Goal: Task Accomplishment & Management: Manage account settings

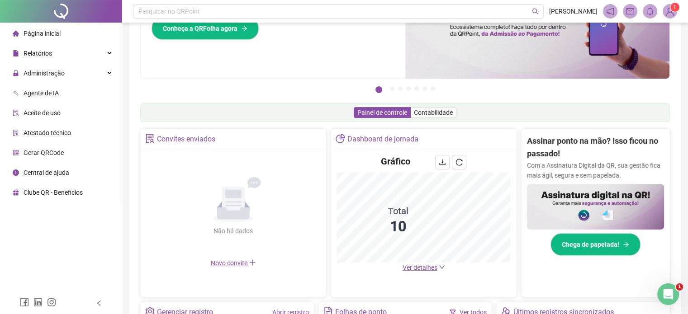
scroll to position [90, 0]
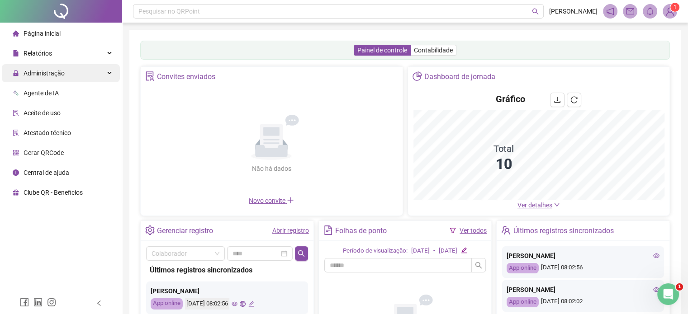
click at [94, 71] on div "Administração" at bounding box center [61, 73] width 118 height 18
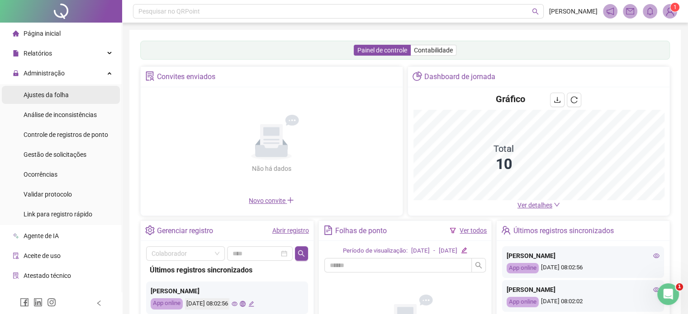
click at [70, 95] on li "Ajustes da folha" at bounding box center [61, 95] width 118 height 18
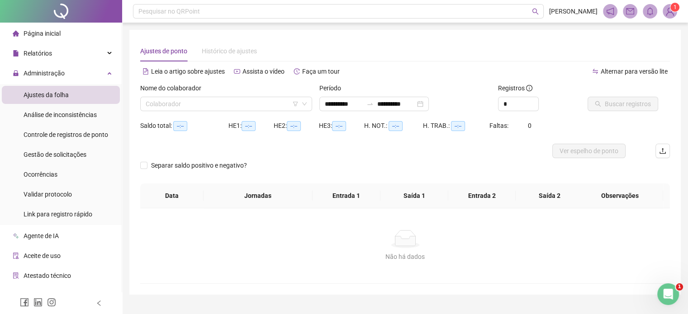
type input "**********"
click at [306, 104] on icon "down" at bounding box center [304, 103] width 5 height 5
click at [248, 102] on input "search" at bounding box center [222, 104] width 153 height 14
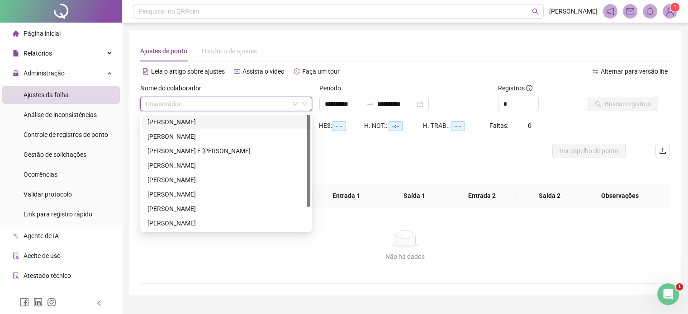
click at [219, 121] on div "[PERSON_NAME]" at bounding box center [225, 122] width 157 height 10
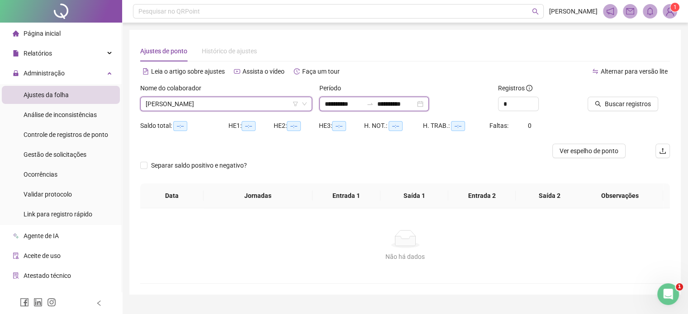
click at [356, 105] on input "**********" at bounding box center [344, 104] width 38 height 10
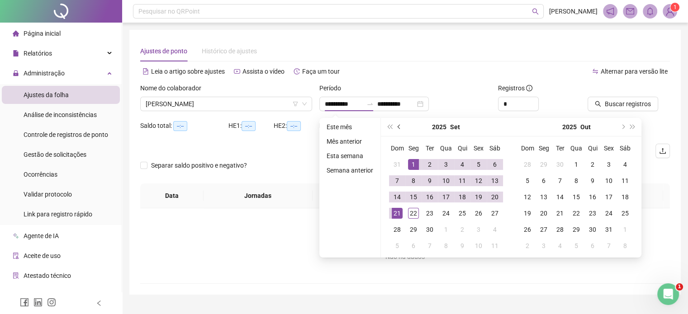
click at [399, 128] on span "prev-year" at bounding box center [399, 127] width 5 height 5
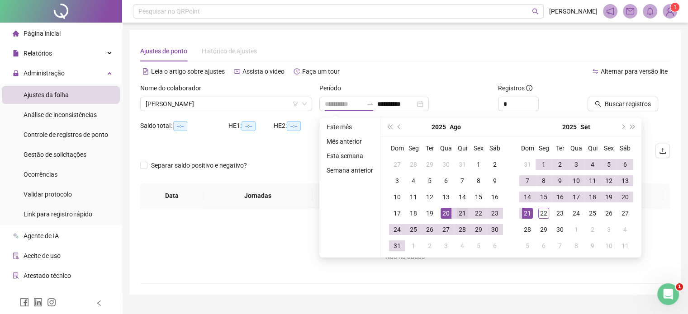
type input "**********"
click at [462, 217] on div "21" at bounding box center [462, 213] width 11 height 11
type input "**********"
click at [530, 212] on div "21" at bounding box center [527, 213] width 11 height 11
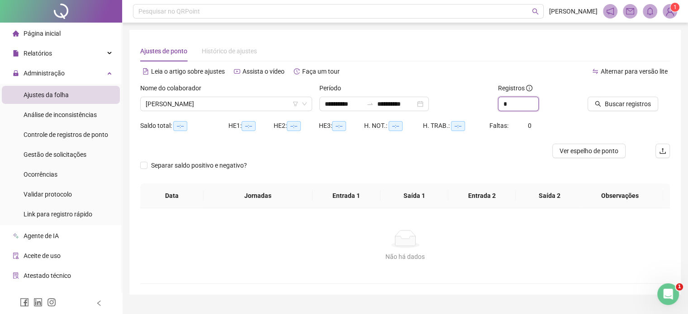
drag, startPoint x: 514, startPoint y: 103, endPoint x: 474, endPoint y: 103, distance: 39.8
click at [474, 103] on div "**********" at bounding box center [405, 100] width 537 height 35
type input "*"
click at [606, 105] on span "Buscar registros" at bounding box center [627, 104] width 46 height 10
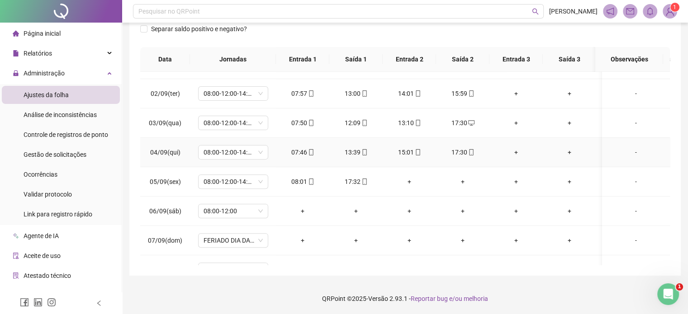
scroll to position [362, 0]
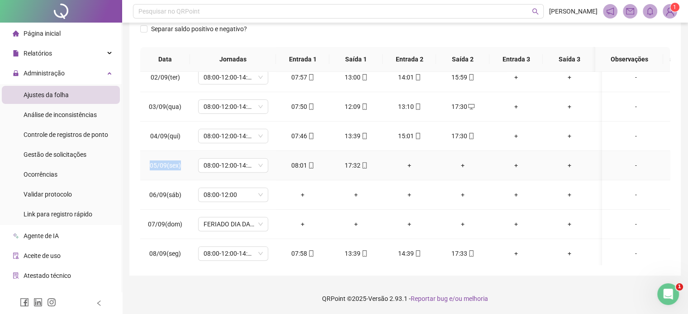
drag, startPoint x: 183, startPoint y: 165, endPoint x: 148, endPoint y: 164, distance: 34.8
click at [148, 164] on td "05/09(sex)" at bounding box center [165, 165] width 50 height 29
copy span "05/09(sex)"
click at [630, 194] on div "-" at bounding box center [635, 195] width 53 height 10
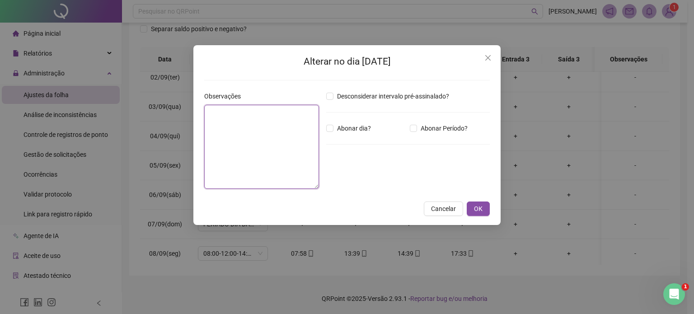
click at [267, 134] on textarea at bounding box center [261, 147] width 115 height 84
type textarea "**********"
click at [482, 207] on span "OK" at bounding box center [478, 209] width 9 height 10
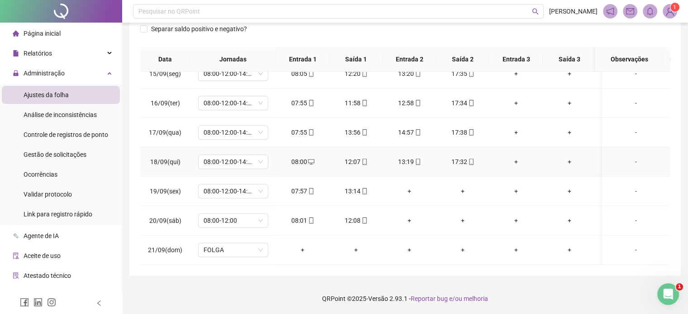
scroll to position [751, 0]
click at [631, 186] on div "-" at bounding box center [635, 191] width 53 height 10
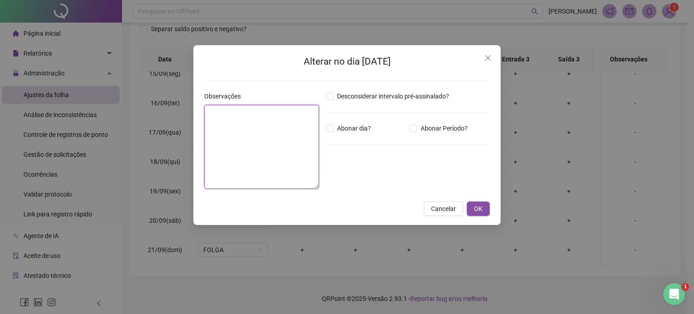
click at [289, 131] on textarea at bounding box center [261, 147] width 115 height 84
type textarea "**********"
click at [488, 206] on button "OK" at bounding box center [478, 209] width 23 height 14
click at [483, 209] on div "**********" at bounding box center [347, 157] width 694 height 314
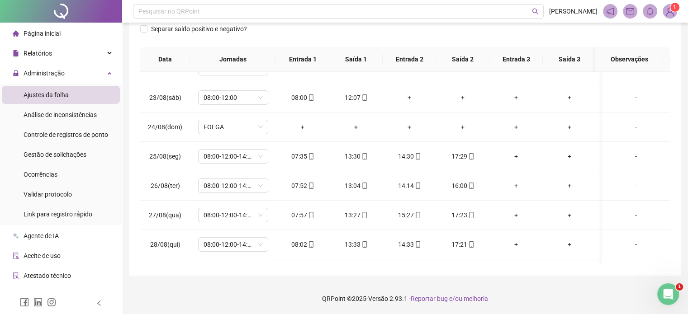
scroll to position [0, 0]
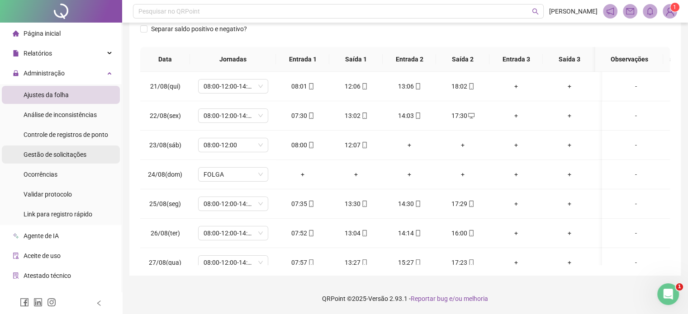
click at [74, 159] on div "Gestão de solicitações" at bounding box center [55, 155] width 63 height 18
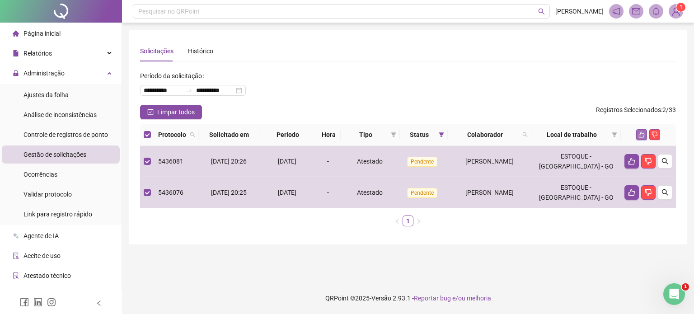
click at [642, 133] on icon "like" at bounding box center [642, 135] width 6 height 6
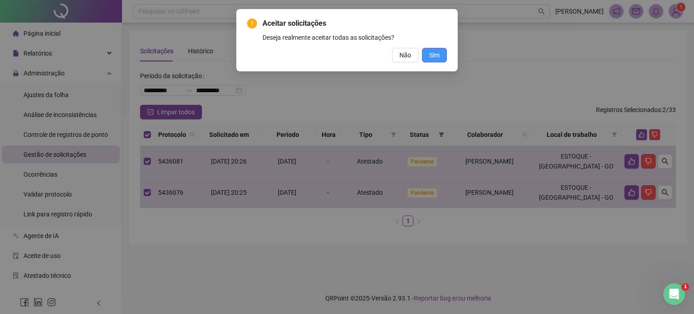
click at [443, 57] on button "Sim" at bounding box center [434, 55] width 25 height 14
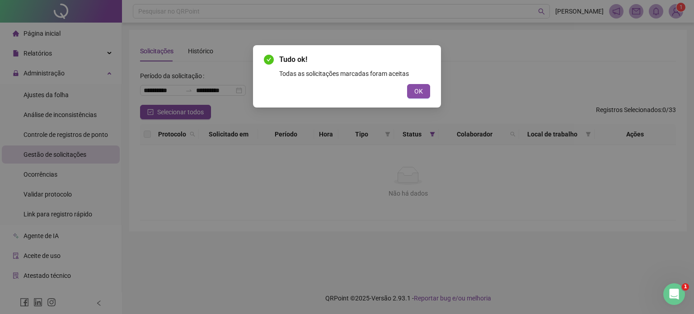
drag, startPoint x: 423, startPoint y: 92, endPoint x: 377, endPoint y: 99, distance: 46.7
click at [423, 92] on span "OK" at bounding box center [419, 91] width 9 height 10
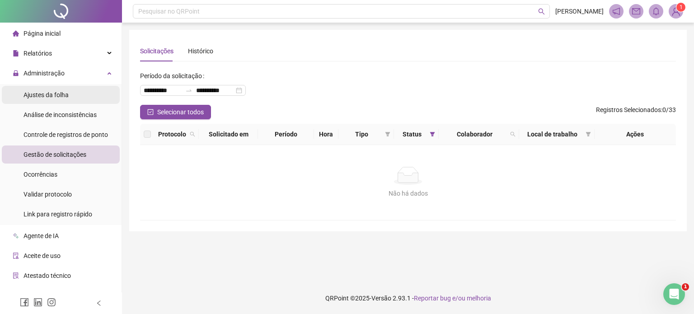
click at [58, 96] on span "Ajustes da folha" at bounding box center [46, 94] width 45 height 7
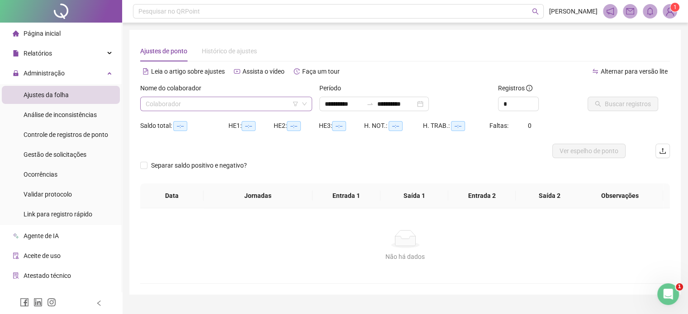
click at [271, 99] on input "search" at bounding box center [222, 104] width 153 height 14
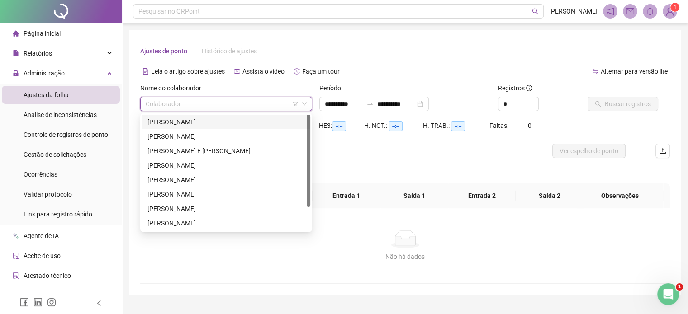
click at [222, 127] on div "[PERSON_NAME]" at bounding box center [225, 122] width 157 height 10
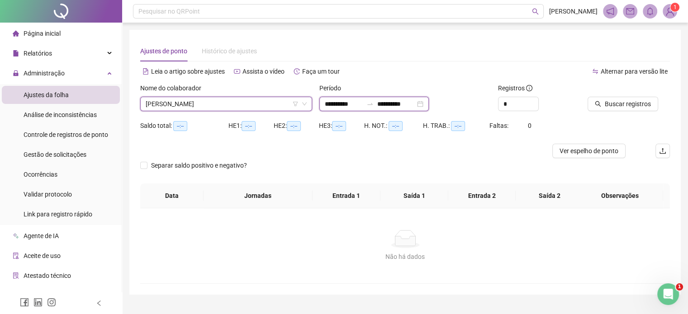
click at [353, 104] on input "**********" at bounding box center [344, 104] width 38 height 10
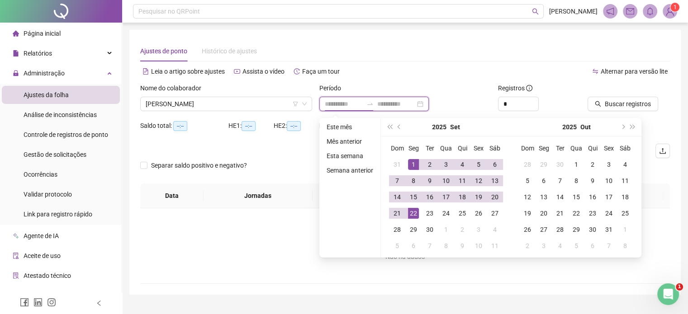
type input "**********"
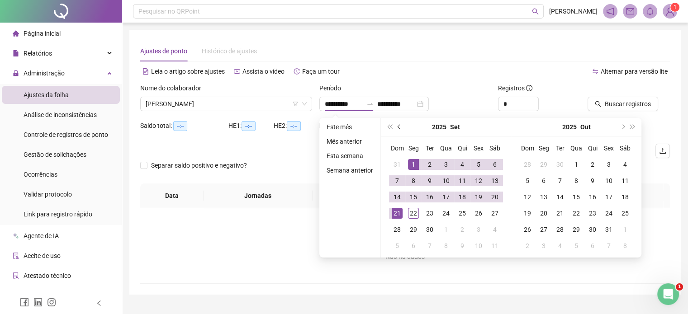
drag, startPoint x: 397, startPoint y: 128, endPoint x: 402, endPoint y: 130, distance: 5.5
click at [397, 128] on button "prev-year" at bounding box center [399, 127] width 10 height 18
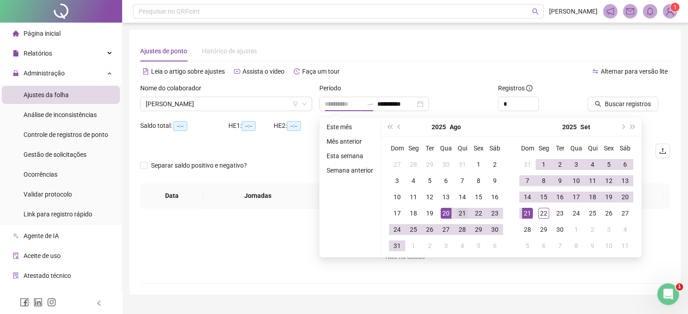
type input "**********"
click at [459, 213] on div "21" at bounding box center [462, 213] width 11 height 11
type input "**********"
click at [545, 216] on div "22" at bounding box center [543, 213] width 11 height 11
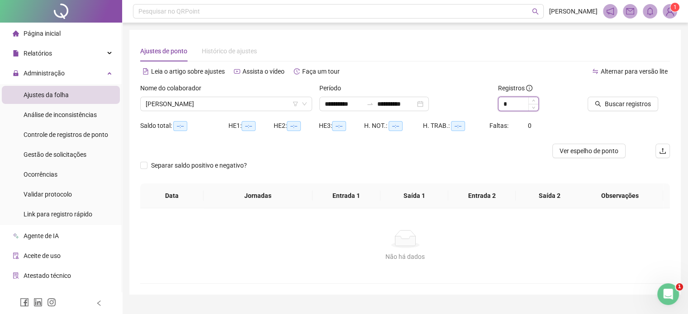
drag, startPoint x: 517, startPoint y: 103, endPoint x: 504, endPoint y: 104, distance: 12.8
click at [504, 104] on input "*" at bounding box center [518, 104] width 40 height 14
type input "*"
click at [640, 98] on button "Buscar registros" at bounding box center [622, 104] width 71 height 14
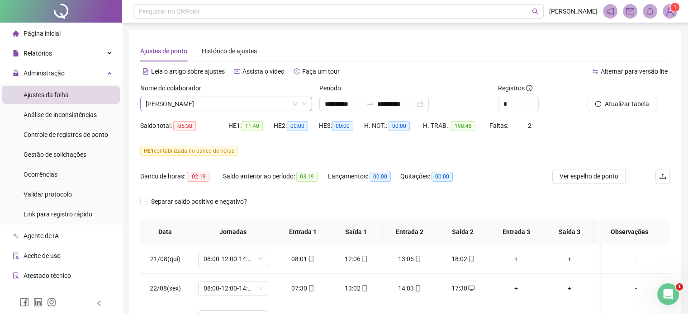
click at [305, 106] on icon "down" at bounding box center [304, 103] width 5 height 5
click at [302, 106] on icon "down" at bounding box center [304, 103] width 5 height 5
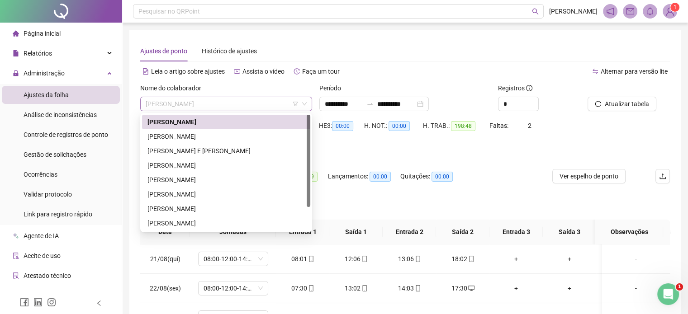
drag, startPoint x: 253, startPoint y: 104, endPoint x: 245, endPoint y: 103, distance: 8.3
click at [251, 104] on span "[PERSON_NAME]" at bounding box center [226, 104] width 161 height 14
click at [217, 138] on div "[PERSON_NAME]" at bounding box center [225, 137] width 157 height 10
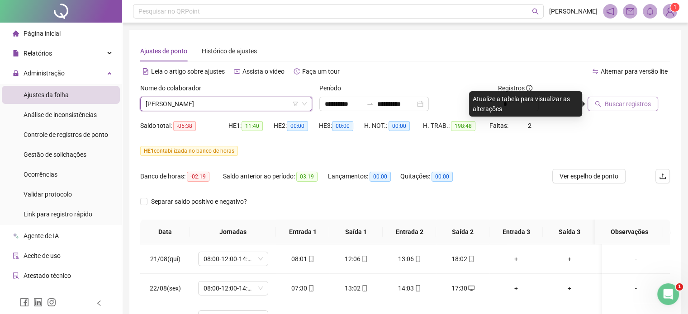
click at [627, 105] on span "Buscar registros" at bounding box center [627, 104] width 46 height 10
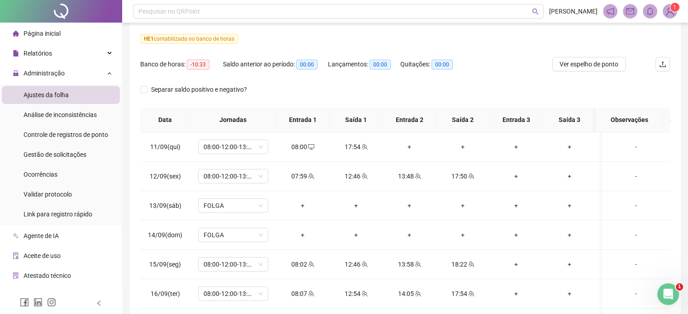
scroll to position [127, 0]
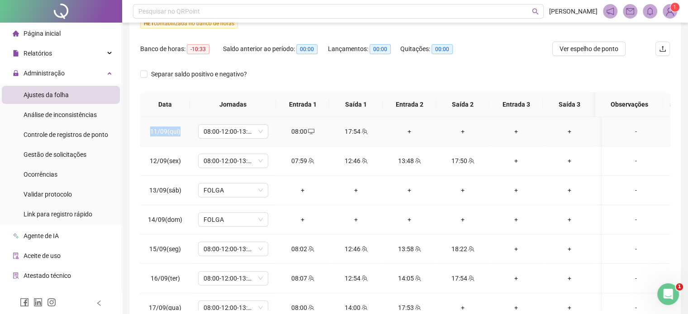
drag, startPoint x: 181, startPoint y: 132, endPoint x: 146, endPoint y: 130, distance: 34.9
click at [146, 130] on td "11/09(qui)" at bounding box center [165, 131] width 50 height 29
copy span "11/09(qui)"
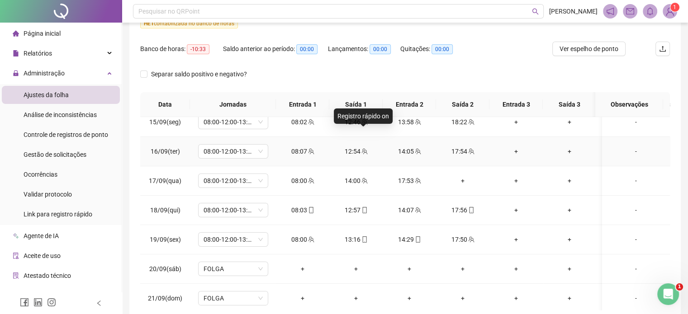
scroll to position [136, 0]
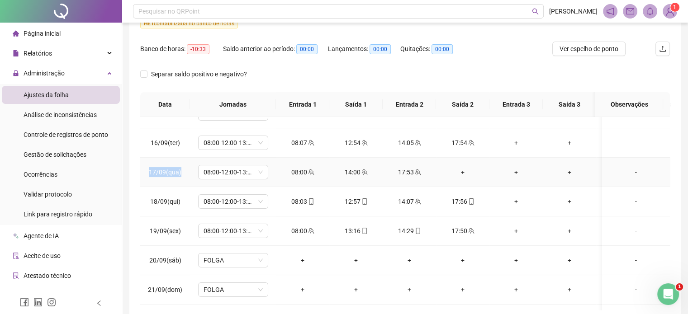
drag, startPoint x: 187, startPoint y: 168, endPoint x: 148, endPoint y: 169, distance: 38.4
click at [148, 169] on td "17/09(qua)" at bounding box center [165, 172] width 50 height 29
copy span "17/09(qua)"
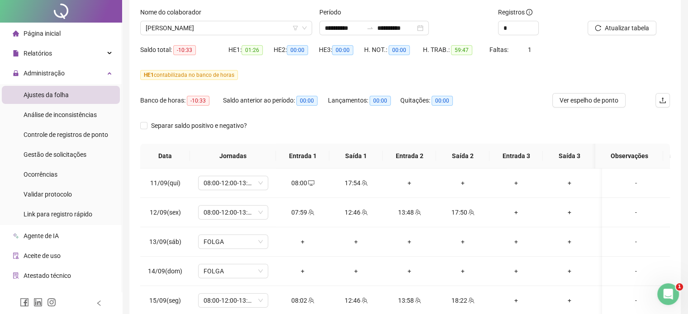
scroll to position [0, 0]
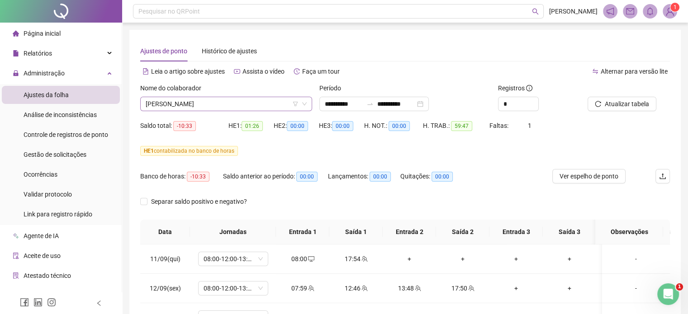
click at [249, 104] on span "[PERSON_NAME]" at bounding box center [226, 104] width 161 height 14
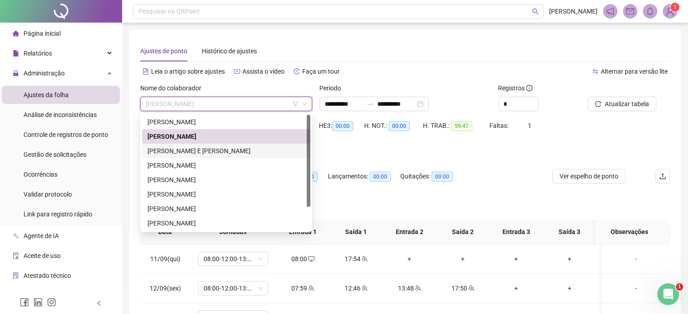
click at [200, 151] on div "[PERSON_NAME] E [PERSON_NAME]" at bounding box center [225, 151] width 157 height 10
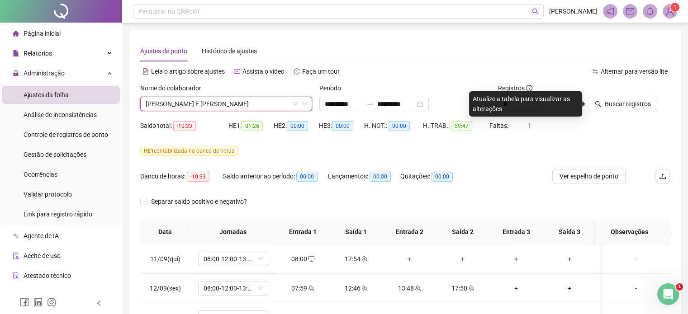
click at [457, 64] on div "Alternar para versão lite" at bounding box center [537, 71] width 265 height 14
click at [602, 105] on button "Buscar registros" at bounding box center [622, 104] width 71 height 14
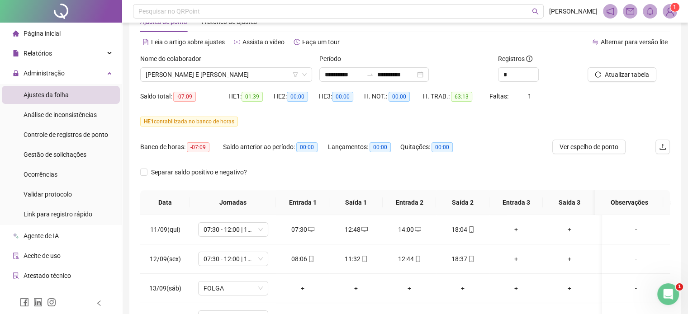
scroll to position [45, 0]
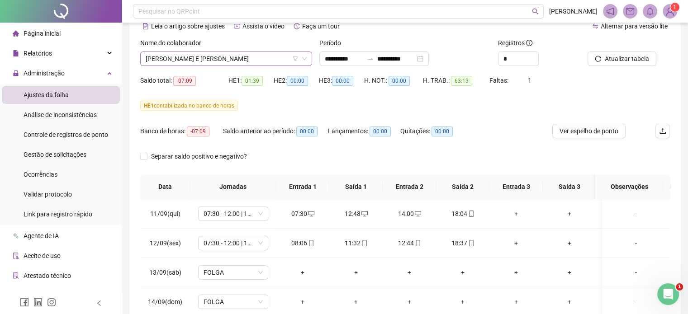
click at [306, 59] on icon "down" at bounding box center [304, 58] width 5 height 5
click at [268, 61] on span "[PERSON_NAME] E [PERSON_NAME]" at bounding box center [226, 59] width 161 height 14
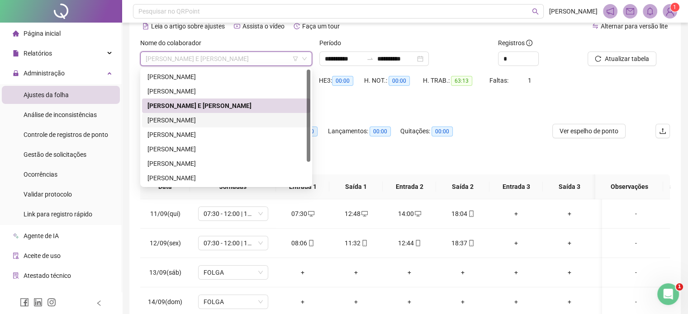
click at [210, 124] on div "[PERSON_NAME]" at bounding box center [225, 120] width 157 height 10
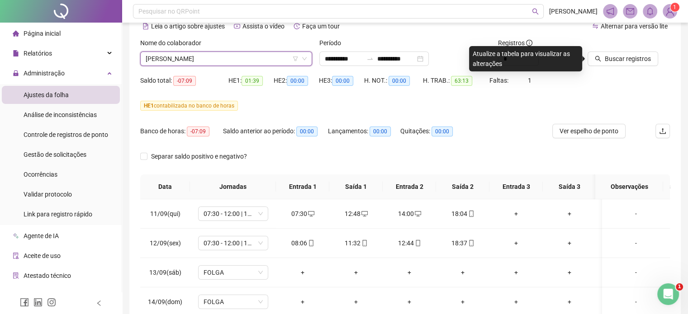
click at [362, 104] on div "HE 1 contabilizada no banco de horas" at bounding box center [404, 106] width 529 height 10
click at [351, 108] on div "HE 1 contabilizada no banco de horas" at bounding box center [404, 106] width 529 height 10
click at [530, 102] on div "HE 1 contabilizada no banco de horas" at bounding box center [404, 106] width 529 height 10
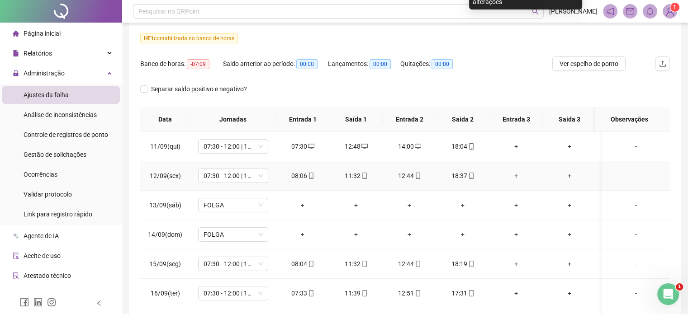
scroll to position [0, 0]
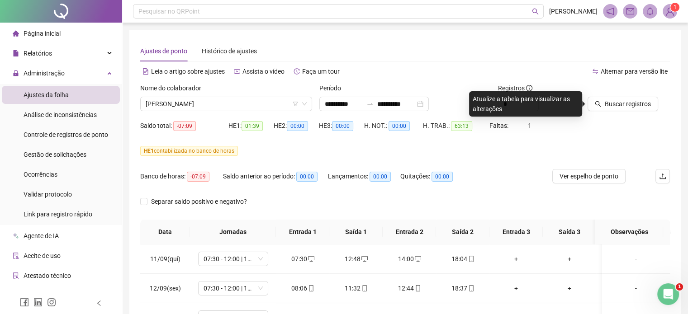
click at [657, 102] on div "Buscar registros" at bounding box center [628, 97] width 82 height 28
click at [644, 104] on span "Buscar registros" at bounding box center [627, 104] width 46 height 10
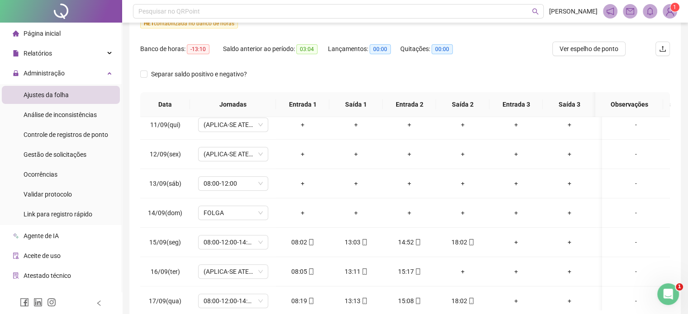
scroll to position [633, 0]
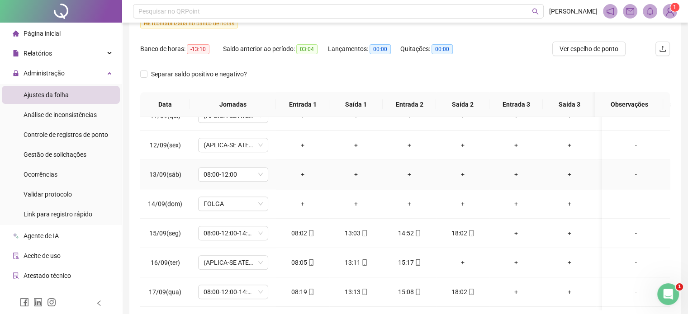
click at [627, 174] on div "-" at bounding box center [635, 175] width 53 height 10
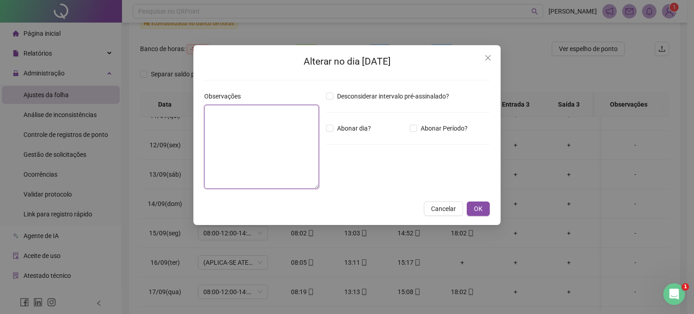
click at [275, 124] on textarea at bounding box center [261, 147] width 115 height 84
type textarea "**********"
click at [467, 207] on button "OK" at bounding box center [478, 209] width 23 height 14
click at [483, 204] on div "**********" at bounding box center [347, 157] width 694 height 314
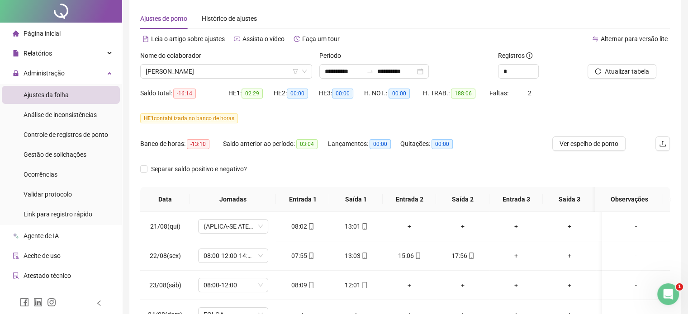
scroll to position [0, 0]
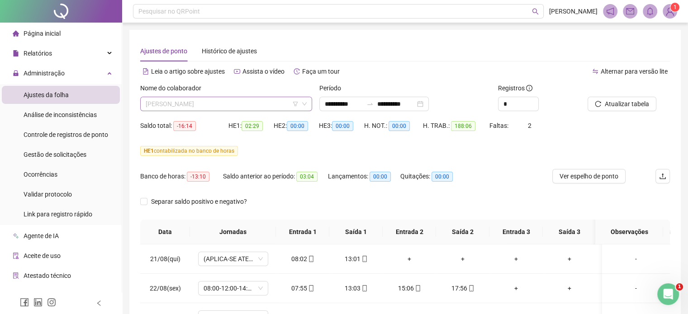
click at [278, 106] on span "[PERSON_NAME]" at bounding box center [226, 104] width 161 height 14
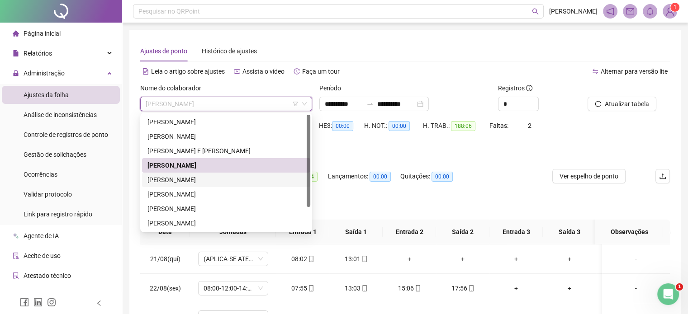
click at [206, 179] on div "[PERSON_NAME]" at bounding box center [225, 180] width 157 height 10
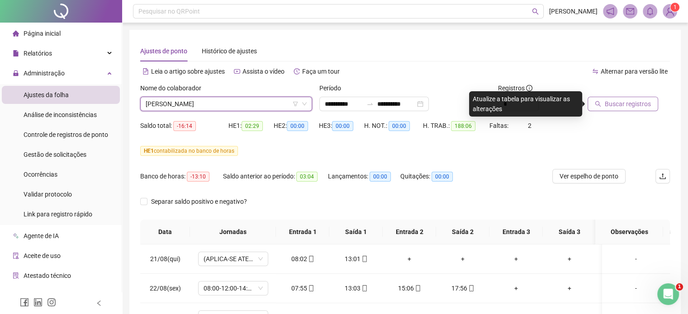
click at [640, 104] on span "Buscar registros" at bounding box center [627, 104] width 46 height 10
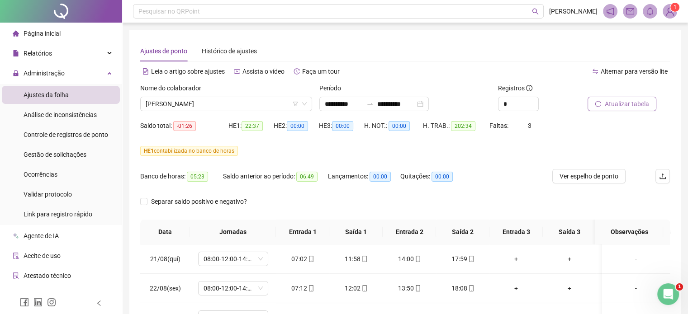
click at [619, 111] on button "Atualizar tabela" at bounding box center [621, 104] width 69 height 14
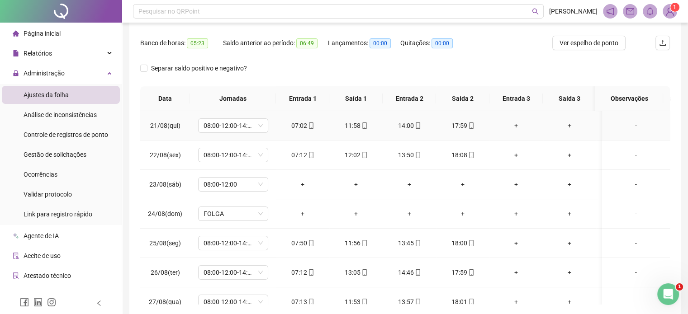
scroll to position [136, 0]
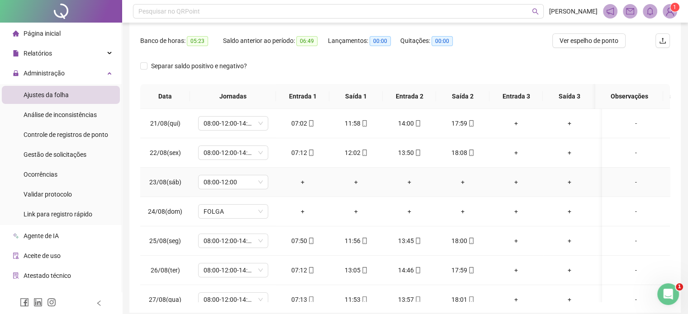
click at [626, 180] on div "-" at bounding box center [635, 182] width 53 height 10
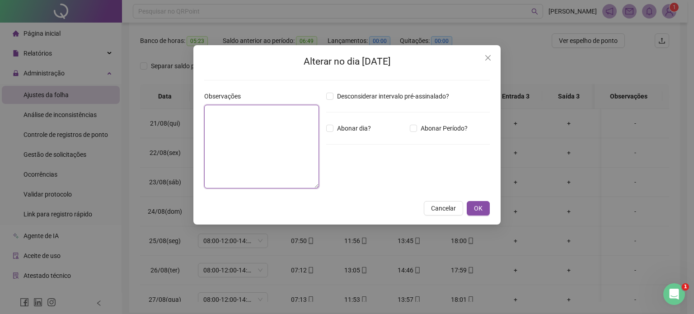
click at [274, 131] on textarea at bounding box center [261, 147] width 115 height 84
type textarea "*"
type textarea "**********"
click at [485, 206] on button "OK" at bounding box center [478, 209] width 23 height 14
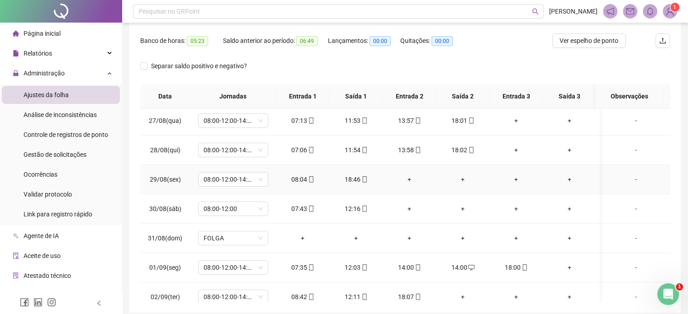
scroll to position [181, 0]
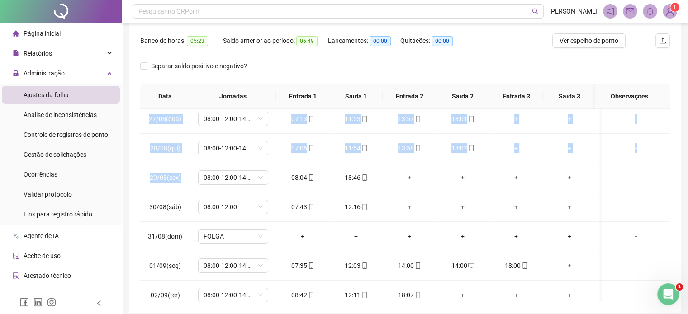
drag, startPoint x: 181, startPoint y: 177, endPoint x: 138, endPoint y: 173, distance: 43.6
click at [138, 173] on div "**********" at bounding box center [404, 103] width 551 height 419
click at [161, 174] on span "29/08(sex)" at bounding box center [165, 177] width 31 height 7
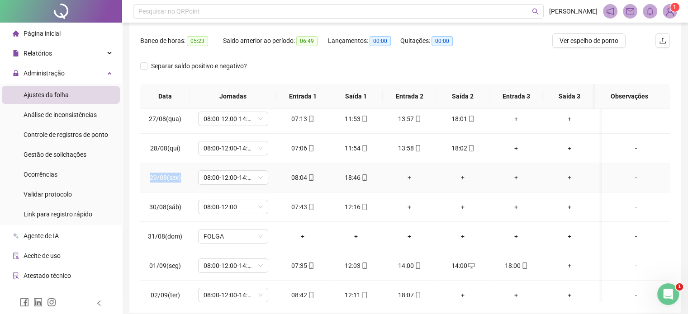
drag, startPoint x: 186, startPoint y: 177, endPoint x: 148, endPoint y: 177, distance: 38.0
click at [148, 177] on td "29/08(sex)" at bounding box center [165, 177] width 50 height 29
copy span "29/08(sex)"
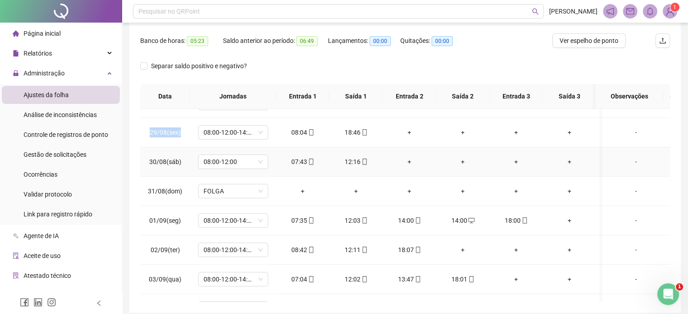
scroll to position [271, 0]
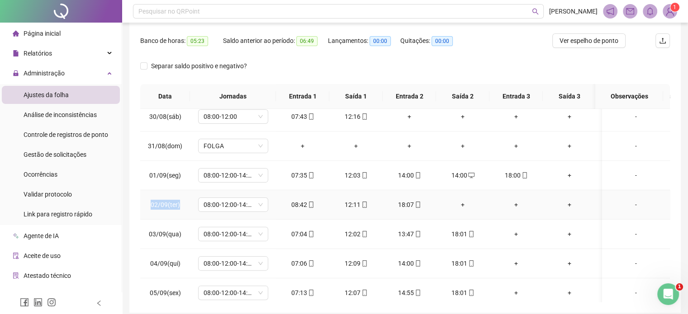
drag, startPoint x: 183, startPoint y: 204, endPoint x: 150, endPoint y: 204, distance: 33.0
click at [150, 204] on td "02/09(ter)" at bounding box center [165, 204] width 50 height 29
copy span "02/09(ter)"
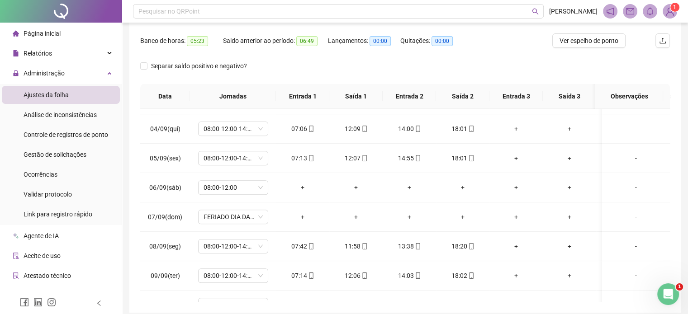
scroll to position [407, 0]
click at [628, 186] on div "-" at bounding box center [635, 187] width 53 height 10
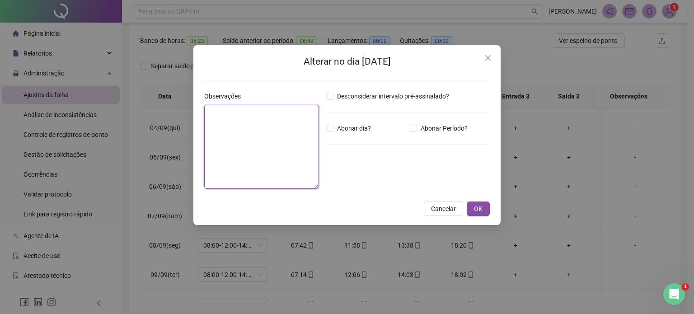
click at [271, 125] on textarea at bounding box center [261, 147] width 115 height 84
type textarea "*"
type textarea "**********"
click at [486, 207] on button "OK" at bounding box center [478, 209] width 23 height 14
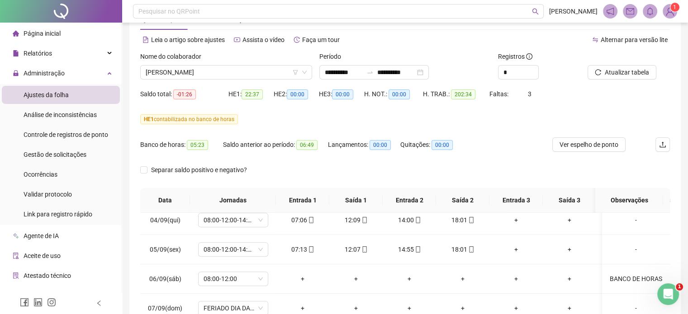
scroll to position [0, 0]
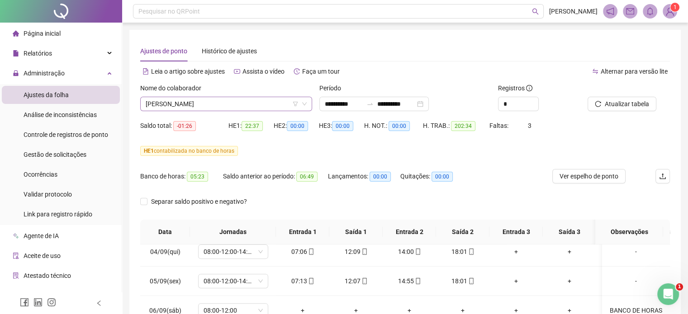
click at [263, 108] on span "[PERSON_NAME]" at bounding box center [226, 104] width 161 height 14
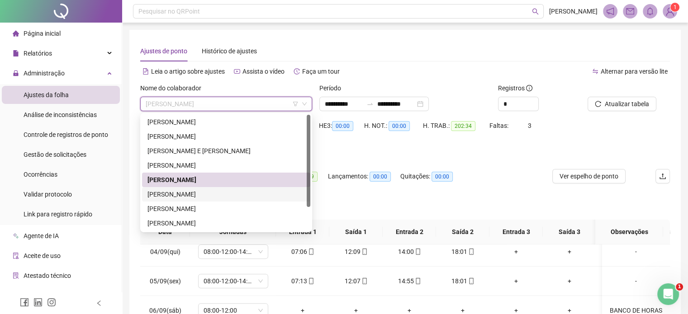
click at [210, 196] on div "[PERSON_NAME]" at bounding box center [225, 194] width 157 height 10
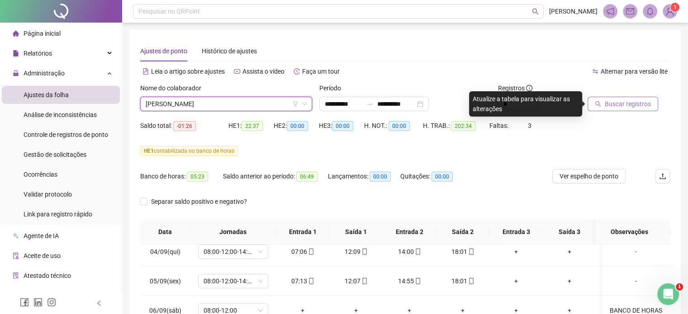
click at [642, 106] on span "Buscar registros" at bounding box center [627, 104] width 46 height 10
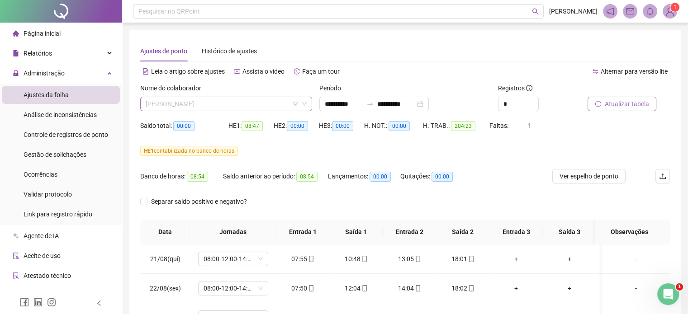
click at [261, 108] on span "[PERSON_NAME]" at bounding box center [226, 104] width 161 height 14
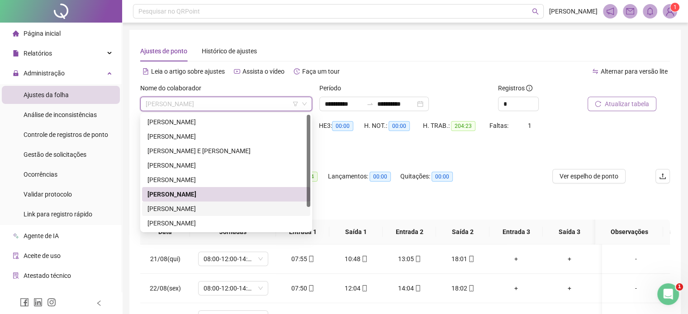
click at [203, 211] on div "[PERSON_NAME]" at bounding box center [225, 209] width 157 height 10
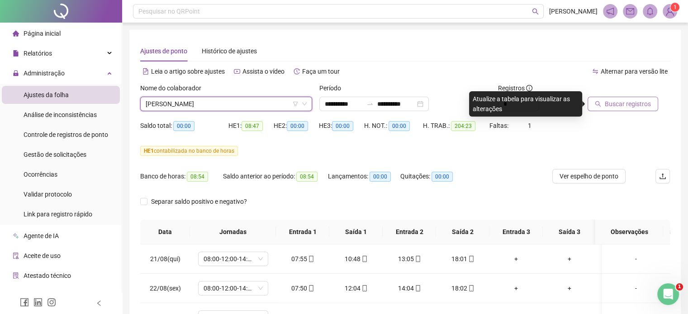
click at [638, 105] on span "Buscar registros" at bounding box center [627, 104] width 46 height 10
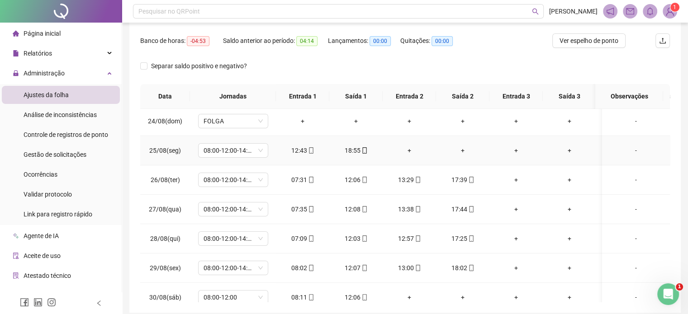
click at [627, 149] on div "-" at bounding box center [635, 151] width 53 height 10
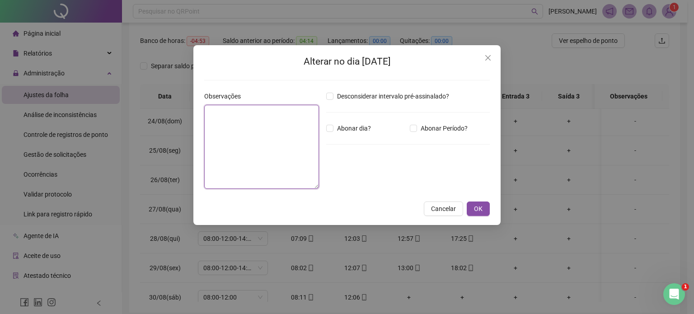
click at [239, 133] on textarea at bounding box center [261, 147] width 115 height 84
type textarea "**********"
click at [485, 209] on button "OK" at bounding box center [478, 209] width 23 height 14
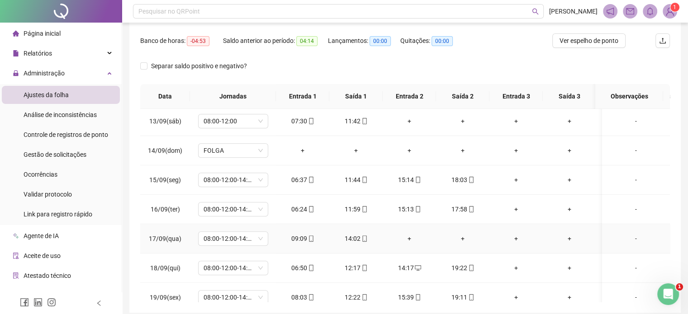
click at [630, 238] on div "-" at bounding box center [635, 239] width 53 height 10
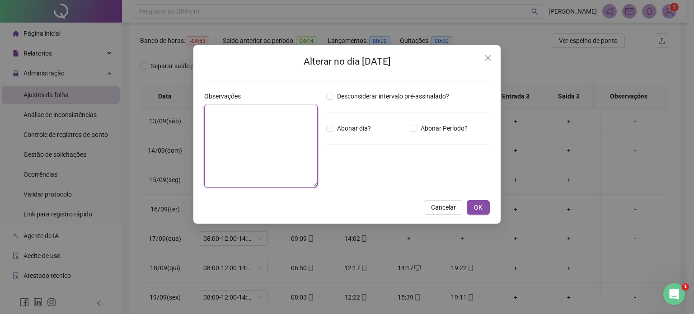
click at [287, 123] on textarea at bounding box center [260, 146] width 113 height 83
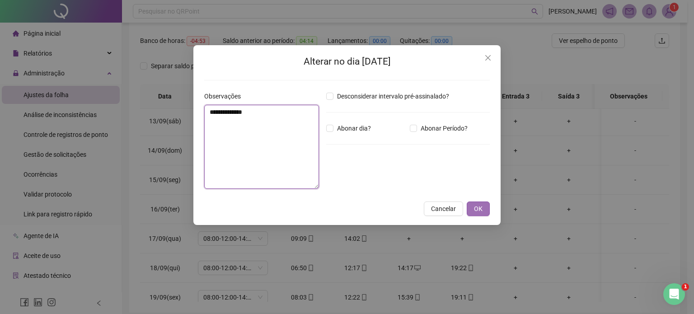
type textarea "**********"
click at [486, 206] on button "OK" at bounding box center [478, 209] width 23 height 14
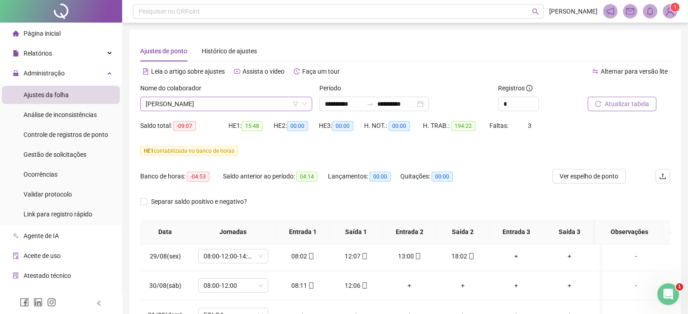
click at [303, 104] on icon "down" at bounding box center [304, 104] width 5 height 3
click at [306, 104] on icon "down" at bounding box center [304, 103] width 5 height 5
click at [241, 104] on span "[PERSON_NAME]" at bounding box center [226, 104] width 161 height 14
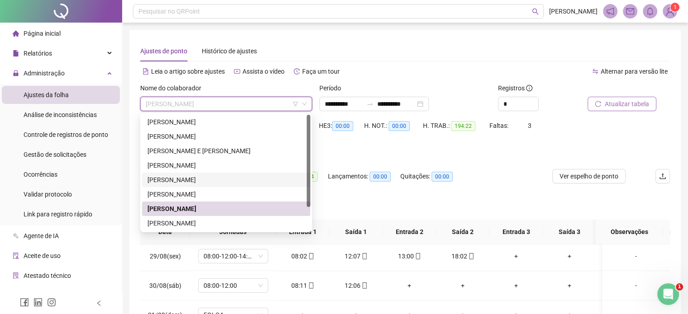
scroll to position [29, 0]
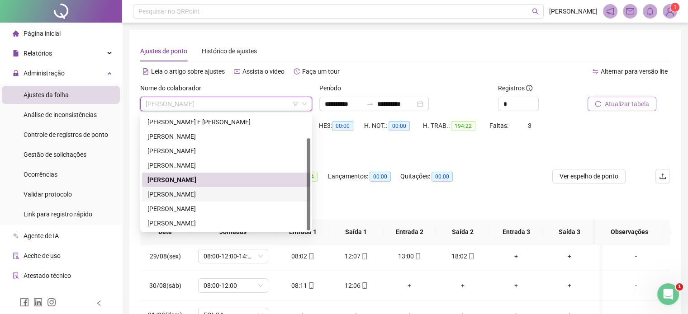
click at [203, 195] on div "[PERSON_NAME]" at bounding box center [225, 194] width 157 height 10
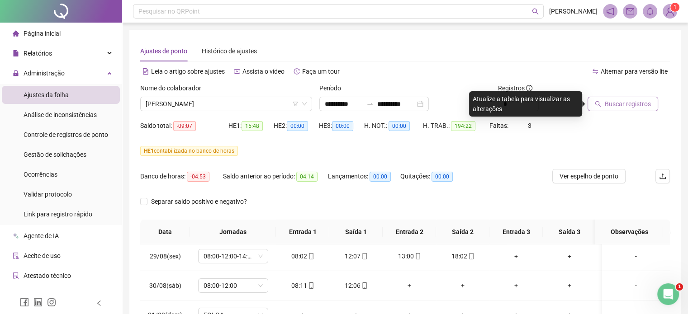
click at [611, 103] on span "Buscar registros" at bounding box center [627, 104] width 46 height 10
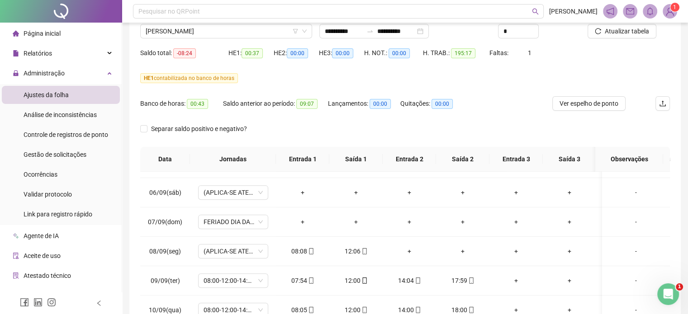
scroll to position [0, 0]
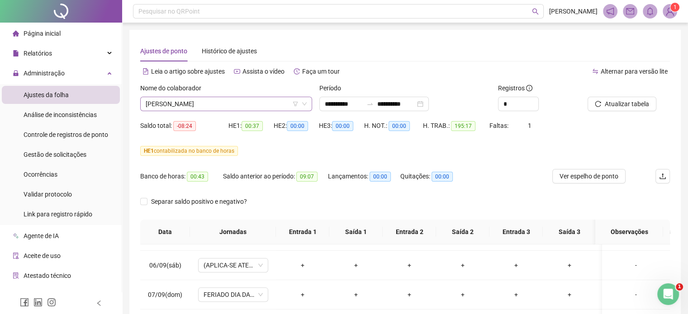
click at [277, 101] on span "[PERSON_NAME]" at bounding box center [226, 104] width 161 height 14
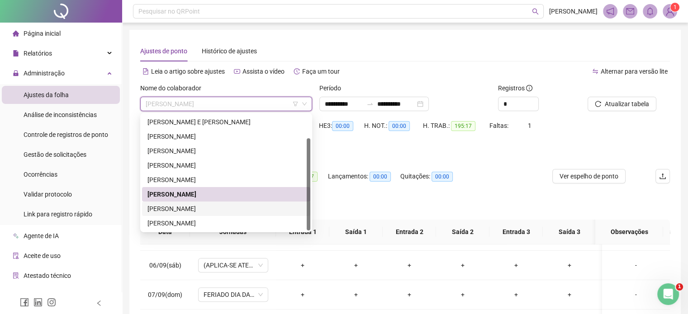
click at [203, 208] on div "[PERSON_NAME]" at bounding box center [225, 209] width 157 height 10
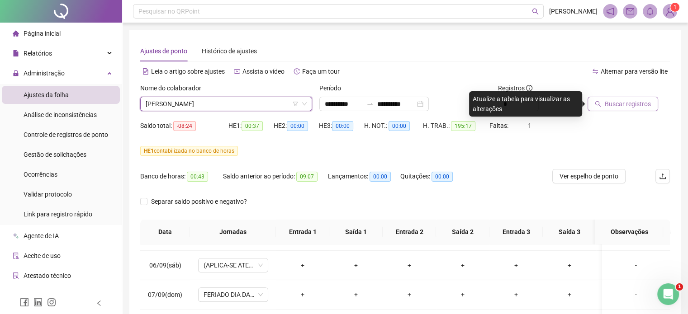
click at [621, 102] on span "Buscar registros" at bounding box center [627, 104] width 46 height 10
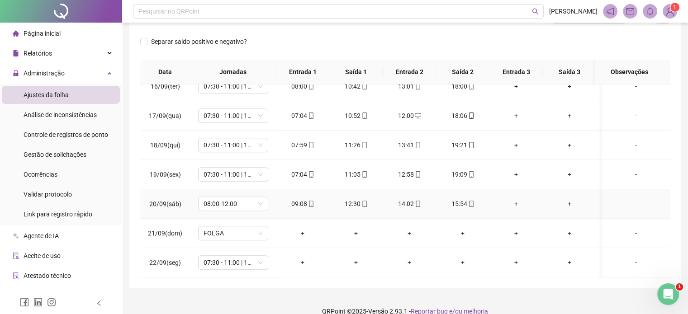
scroll to position [173, 0]
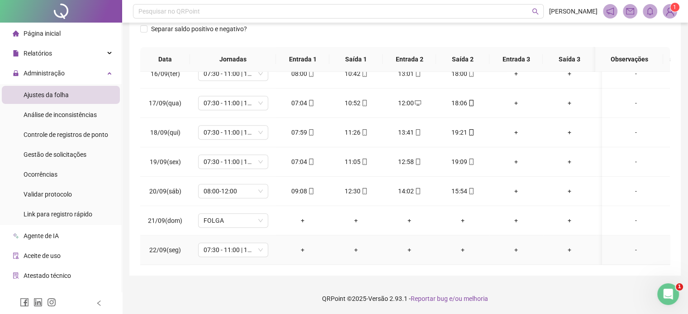
click at [631, 245] on div "-" at bounding box center [635, 250] width 53 height 10
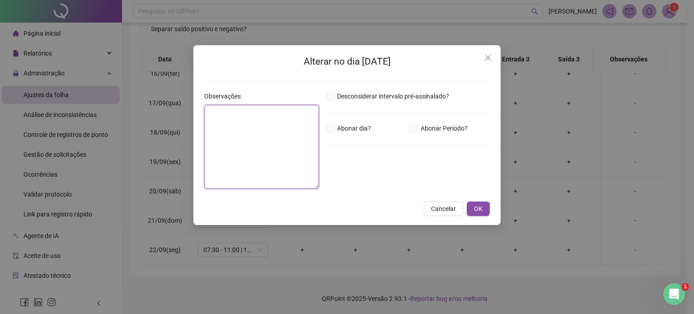
click at [269, 126] on textarea at bounding box center [261, 147] width 115 height 84
type textarea "**********"
click at [478, 204] on span "OK" at bounding box center [478, 209] width 9 height 10
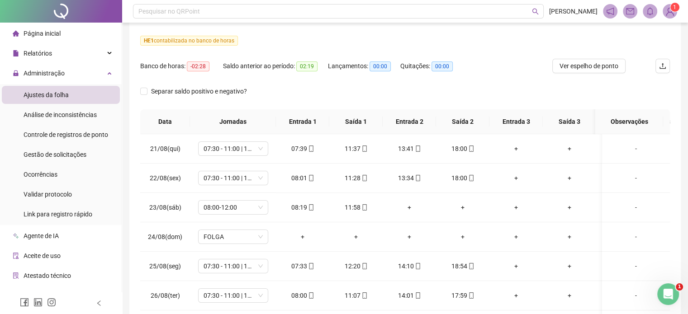
scroll to position [37, 0]
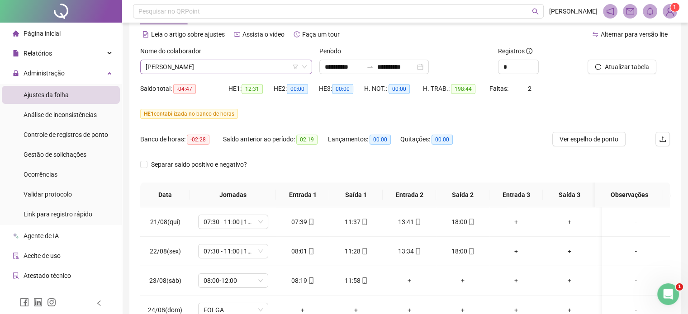
click at [277, 65] on span "[PERSON_NAME]" at bounding box center [226, 67] width 161 height 14
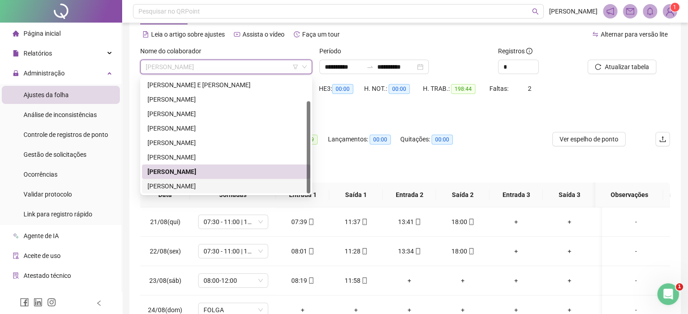
click at [210, 184] on div "[PERSON_NAME]" at bounding box center [225, 186] width 157 height 10
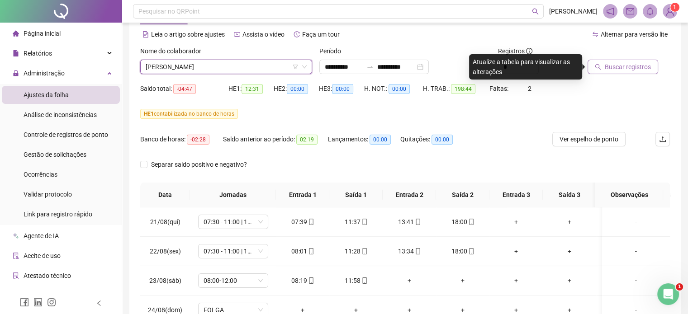
click at [621, 65] on span "Buscar registros" at bounding box center [627, 67] width 46 height 10
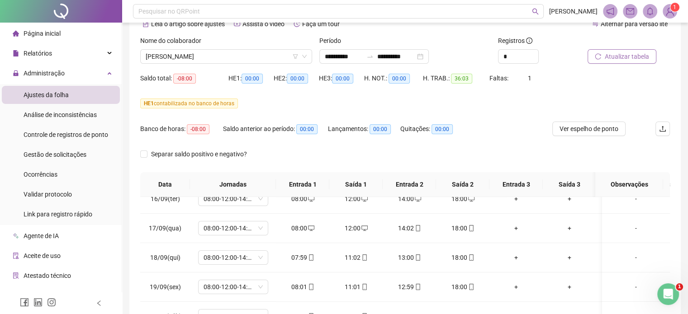
scroll to position [0, 0]
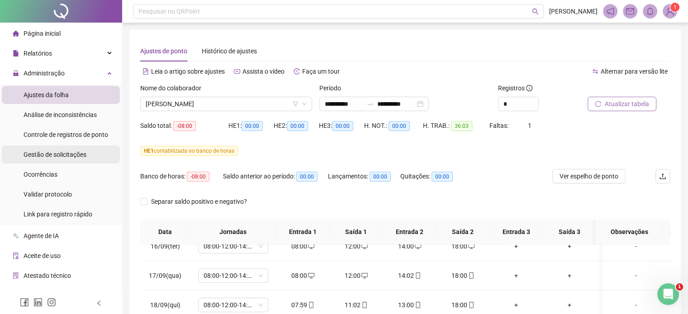
click at [67, 157] on span "Gestão de solicitações" at bounding box center [55, 154] width 63 height 7
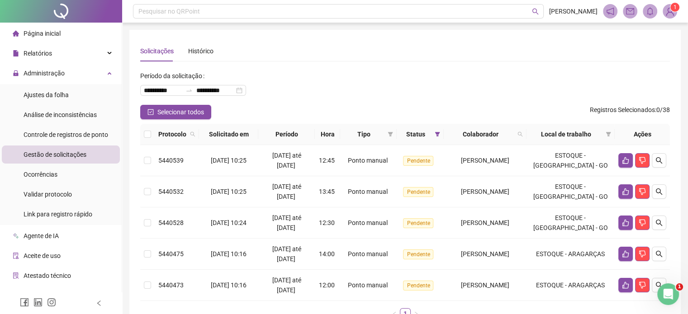
click at [75, 158] on span "Gestão de solicitações" at bounding box center [55, 154] width 63 height 7
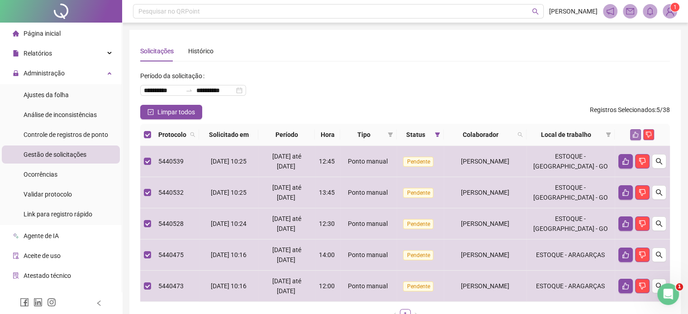
click at [634, 133] on icon "like" at bounding box center [635, 135] width 6 height 6
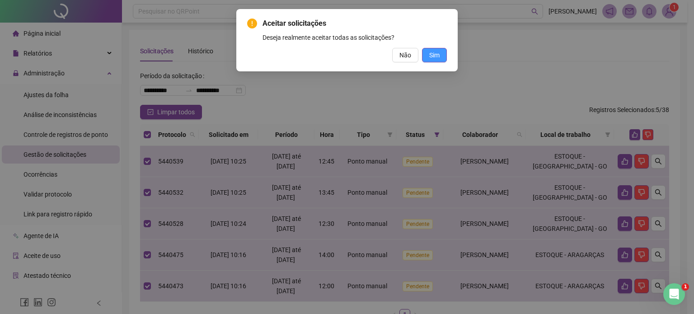
click at [440, 57] on button "Sim" at bounding box center [434, 55] width 25 height 14
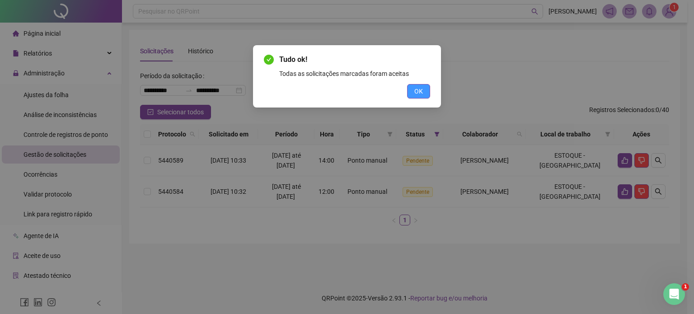
click at [428, 91] on button "OK" at bounding box center [418, 91] width 23 height 14
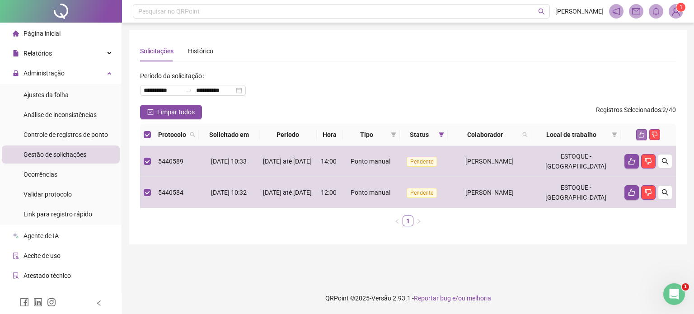
click at [646, 134] on button "button" at bounding box center [641, 134] width 11 height 11
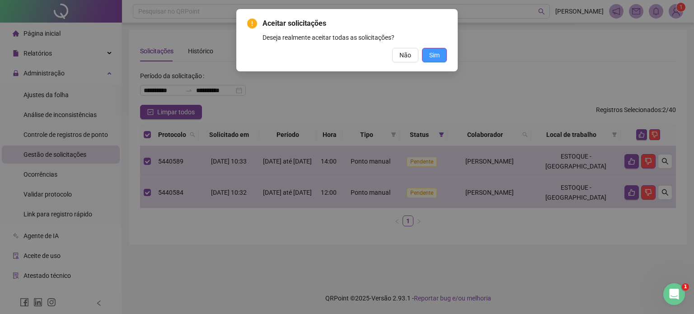
click at [441, 53] on button "Sim" at bounding box center [434, 55] width 25 height 14
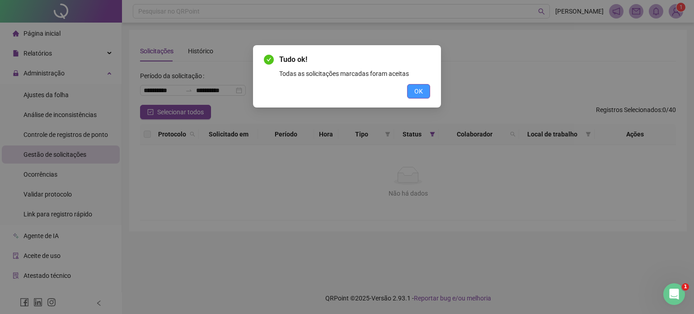
click at [424, 86] on button "OK" at bounding box center [418, 91] width 23 height 14
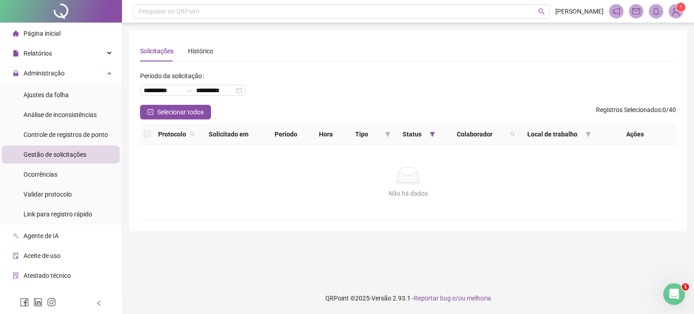
click at [73, 155] on span "Gestão de solicitações" at bounding box center [55, 154] width 63 height 7
drag, startPoint x: 82, startPoint y: 132, endPoint x: 66, endPoint y: 151, distance: 25.7
click at [80, 133] on span "Controle de registros de ponto" at bounding box center [66, 134] width 85 height 7
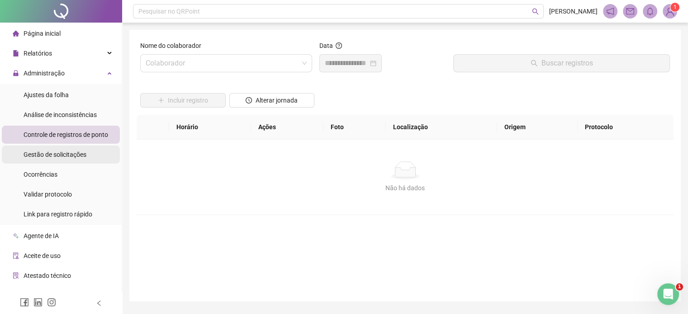
click at [67, 156] on span "Gestão de solicitações" at bounding box center [55, 154] width 63 height 7
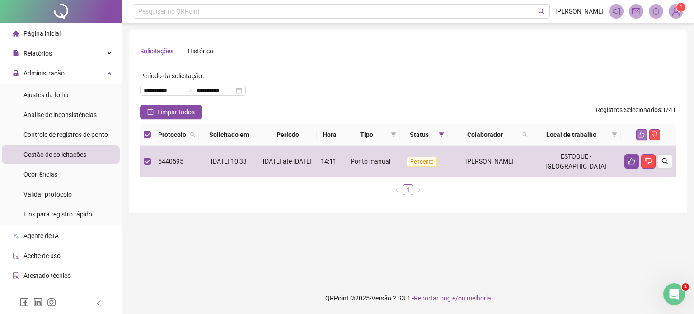
click at [640, 135] on icon "like" at bounding box center [642, 135] width 6 height 6
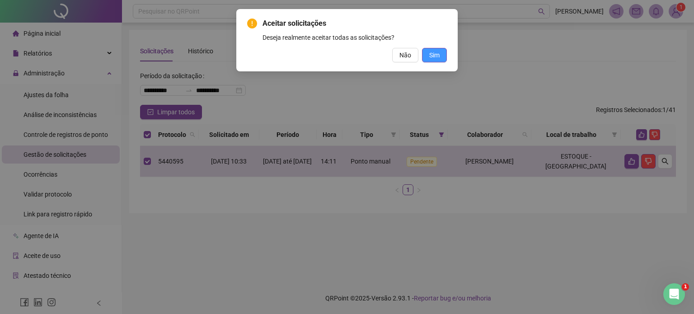
click at [434, 55] on span "Sim" at bounding box center [434, 55] width 10 height 10
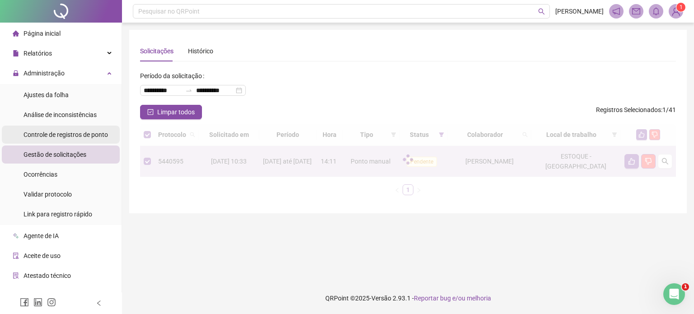
click at [66, 133] on span "Controle de registros de ponto" at bounding box center [66, 134] width 85 height 7
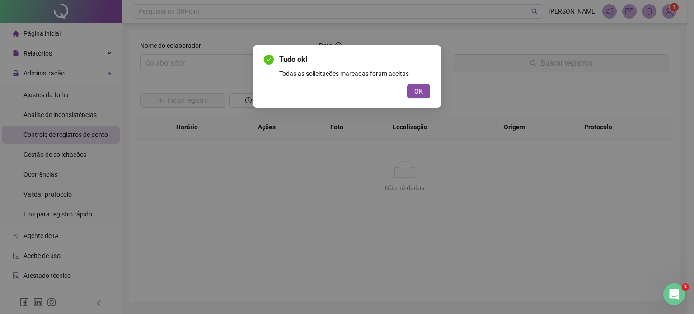
click at [425, 96] on button "OK" at bounding box center [418, 91] width 23 height 14
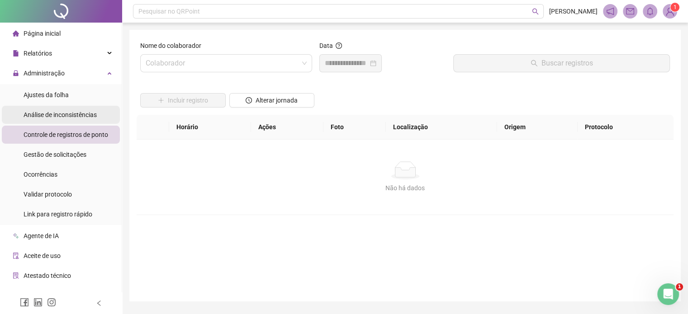
click at [82, 114] on span "Análise de inconsistências" at bounding box center [60, 114] width 73 height 7
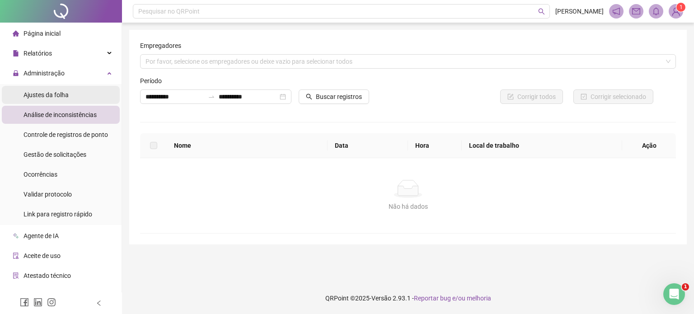
click at [75, 94] on li "Ajustes da folha" at bounding box center [61, 95] width 118 height 18
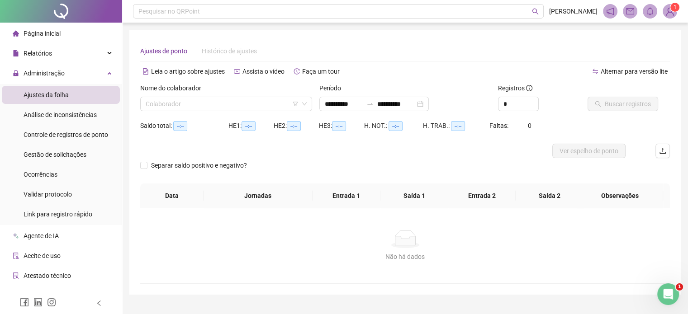
type input "**********"
drag, startPoint x: 298, startPoint y: 104, endPoint x: 308, endPoint y: 104, distance: 10.0
click at [300, 104] on span at bounding box center [226, 104] width 161 height 14
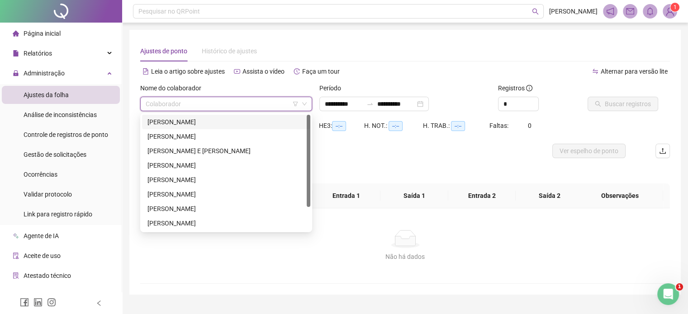
click at [201, 122] on div "[PERSON_NAME]" at bounding box center [225, 122] width 157 height 10
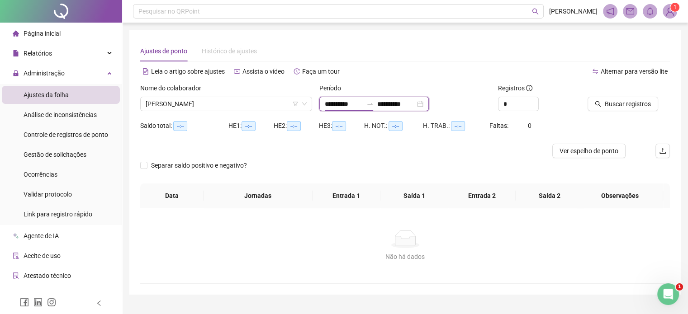
click at [356, 101] on input "**********" at bounding box center [344, 104] width 38 height 10
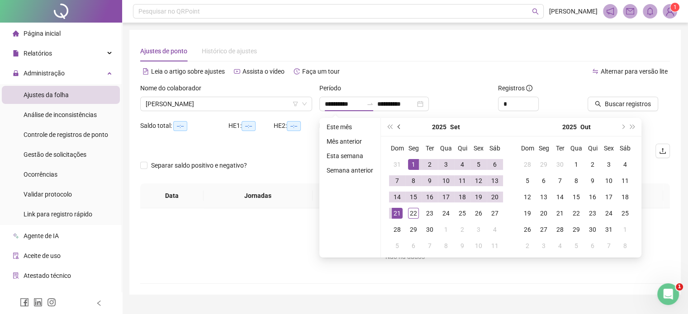
click at [401, 124] on button "prev-year" at bounding box center [399, 127] width 10 height 18
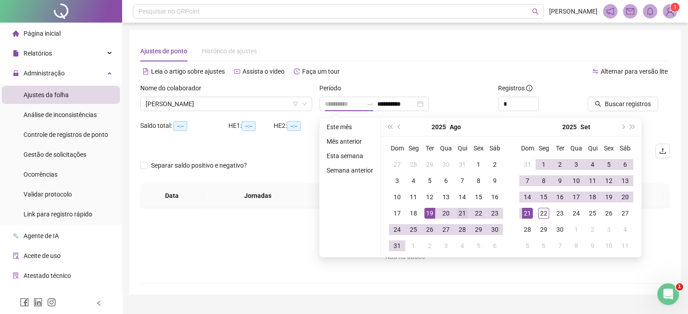
type input "**********"
drag, startPoint x: 458, startPoint y: 212, endPoint x: 463, endPoint y: 209, distance: 5.5
click at [458, 211] on div "21" at bounding box center [462, 213] width 11 height 11
type input "**********"
drag, startPoint x: 542, startPoint y: 212, endPoint x: 547, endPoint y: 202, distance: 11.5
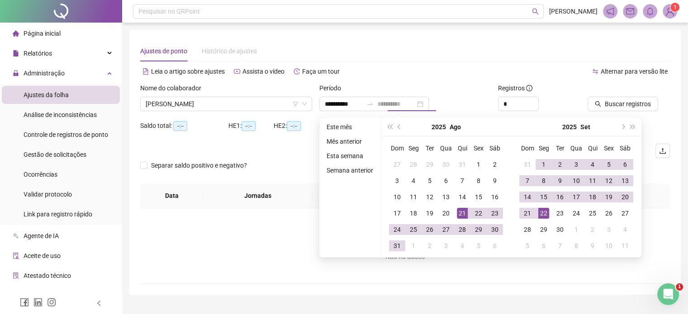
click at [542, 212] on div "22" at bounding box center [543, 213] width 11 height 11
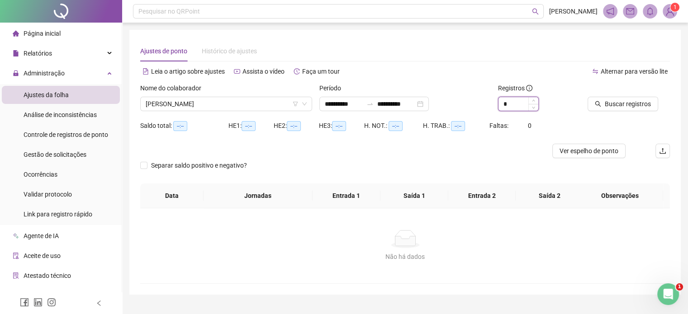
drag, startPoint x: 524, startPoint y: 105, endPoint x: 498, endPoint y: 102, distance: 26.4
click at [499, 102] on input "*" at bounding box center [518, 104] width 40 height 14
type input "*"
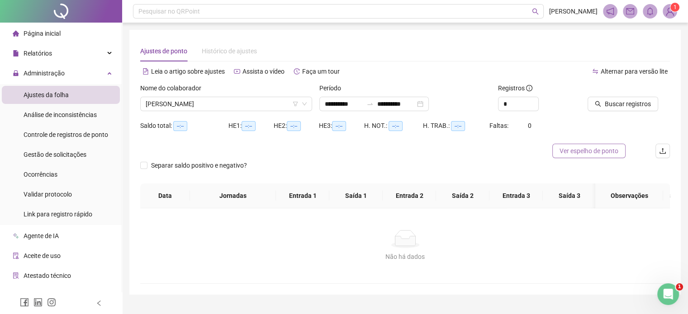
click at [610, 150] on span "Ver espelho de ponto" at bounding box center [588, 151] width 59 height 10
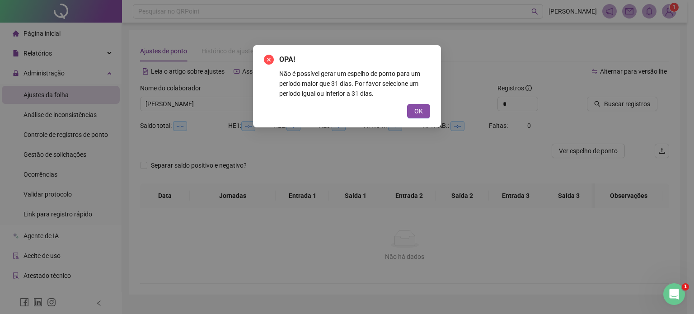
drag, startPoint x: 423, startPoint y: 110, endPoint x: 546, endPoint y: 104, distance: 122.6
click at [429, 108] on button "OK" at bounding box center [418, 111] width 23 height 14
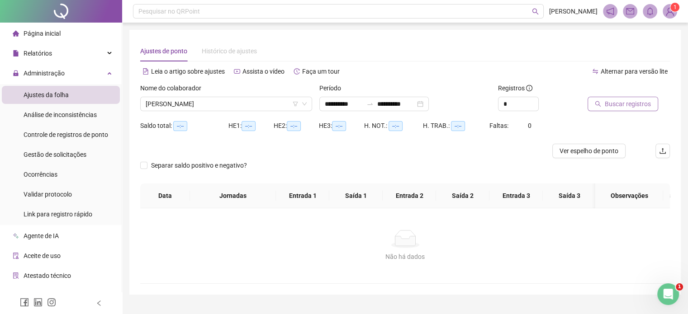
click at [632, 103] on span "Buscar registros" at bounding box center [627, 104] width 46 height 10
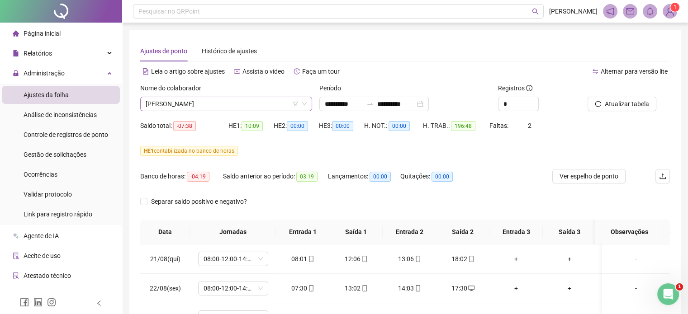
click at [275, 100] on span "[PERSON_NAME]" at bounding box center [226, 104] width 161 height 14
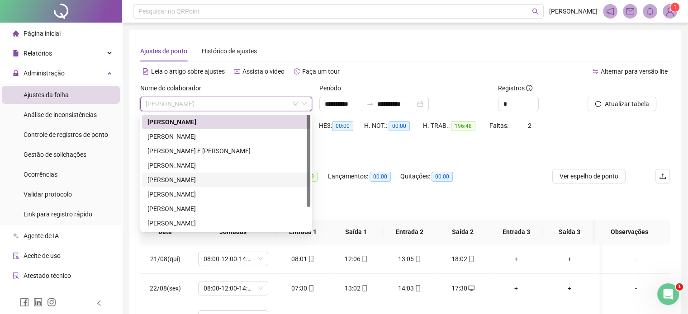
click at [187, 176] on div "[PERSON_NAME]" at bounding box center [225, 180] width 157 height 10
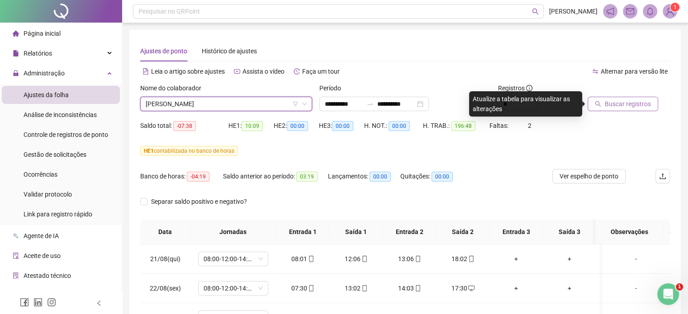
click at [606, 106] on span "Buscar registros" at bounding box center [627, 104] width 46 height 10
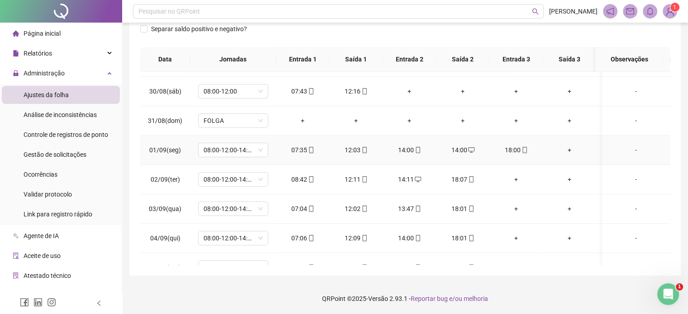
scroll to position [271, 0]
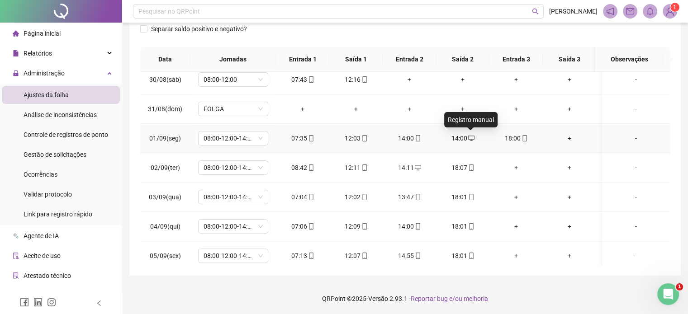
click at [467, 138] on span "desktop" at bounding box center [470, 138] width 7 height 6
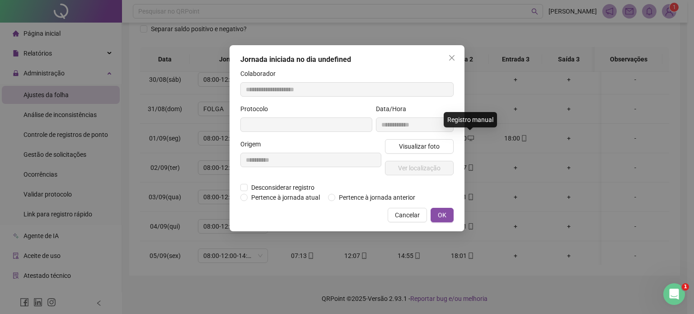
type input "**********"
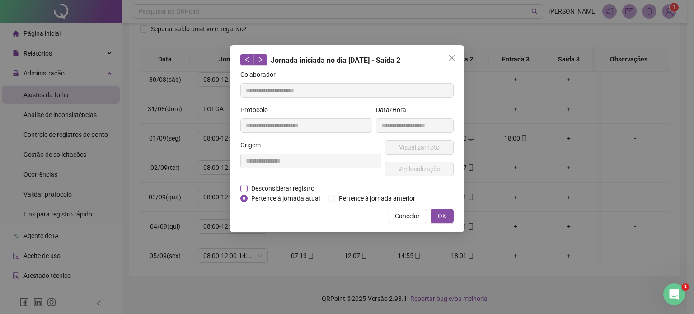
click at [305, 186] on span "Desconsiderar registro" at bounding box center [283, 189] width 71 height 10
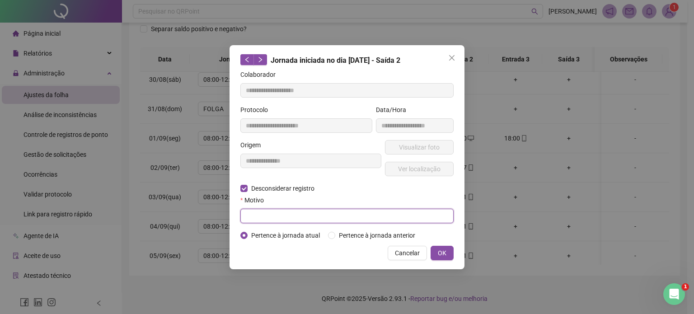
drag, startPoint x: 336, startPoint y: 212, endPoint x: 330, endPoint y: 214, distance: 6.7
click at [333, 212] on input "text" at bounding box center [346, 216] width 213 height 14
type input "*********"
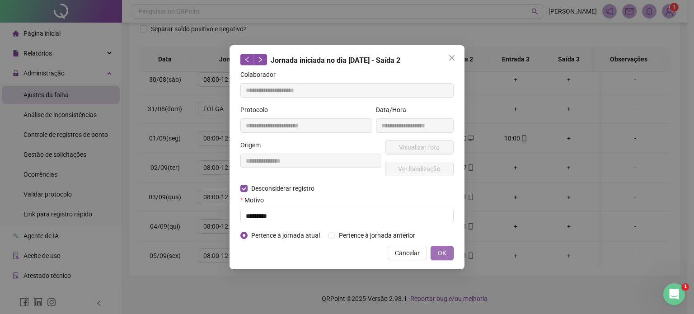
click at [447, 254] on button "OK" at bounding box center [442, 253] width 23 height 14
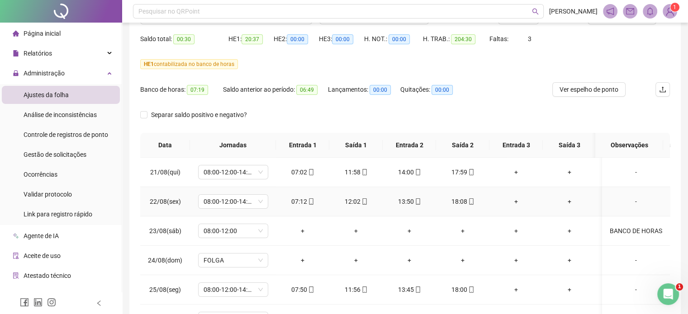
scroll to position [37, 0]
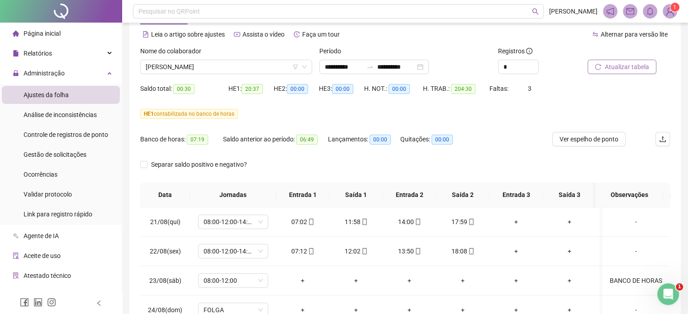
click at [624, 65] on span "Atualizar tabela" at bounding box center [626, 67] width 44 height 10
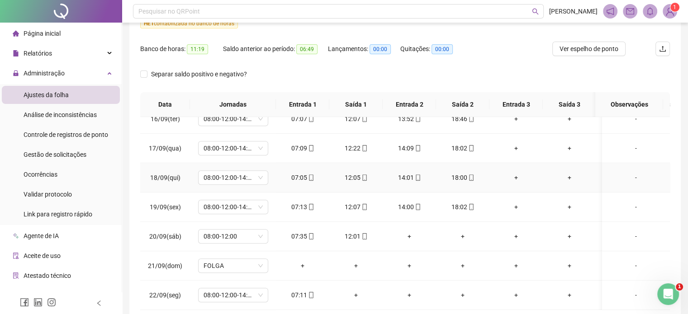
scroll to position [173, 0]
